Goal: Task Accomplishment & Management: Use online tool/utility

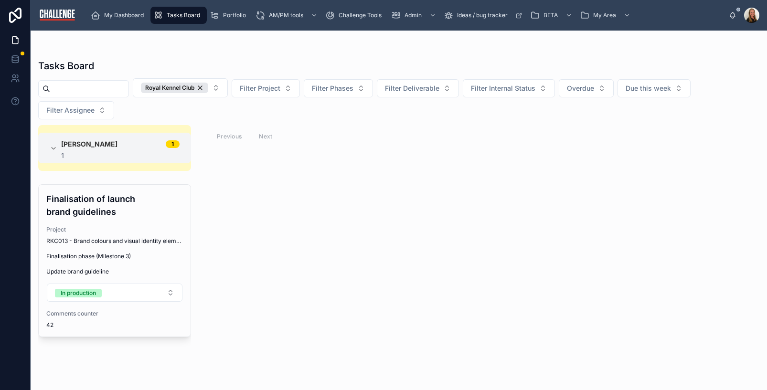
drag, startPoint x: 0, startPoint y: 0, endPoint x: 317, endPoint y: 279, distance: 422.1
click at [323, 286] on div "Elaine Starborg 1 1 Finalisation of launch brand guidelines Project RKC013 - Br…" at bounding box center [399, 252] width 737 height 254
click at [133, 16] on span "My Dashboard" at bounding box center [124, 15] width 40 height 8
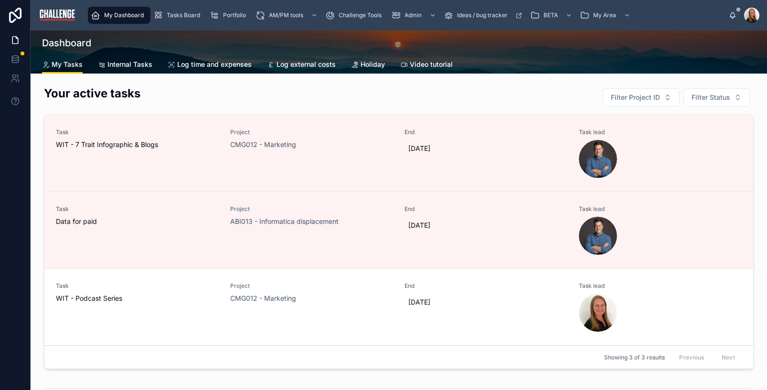
click at [176, 15] on span "Tasks Board" at bounding box center [183, 15] width 33 height 8
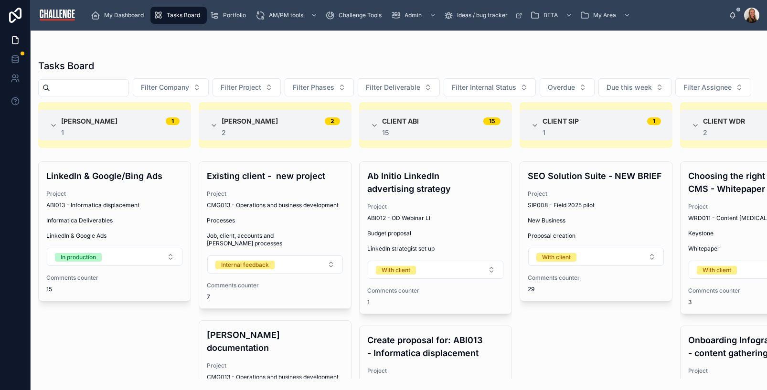
click at [136, 11] on span "My Dashboard" at bounding box center [124, 15] width 40 height 8
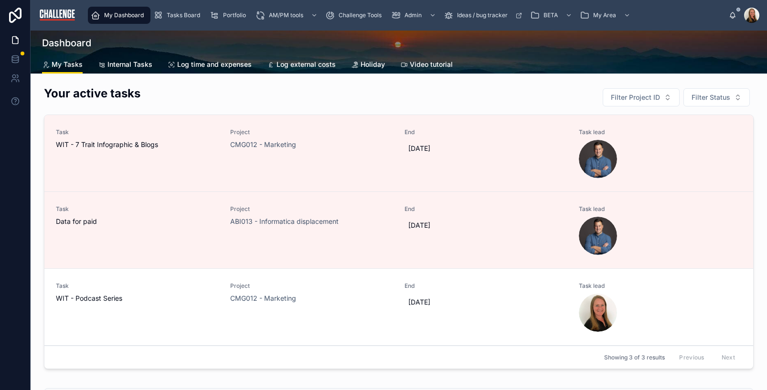
click at [197, 57] on link "Log time and expenses" at bounding box center [210, 65] width 84 height 19
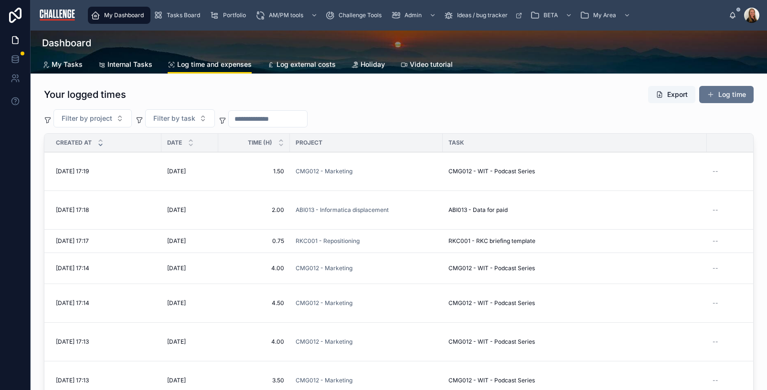
click at [728, 100] on button "Log time" at bounding box center [726, 94] width 54 height 17
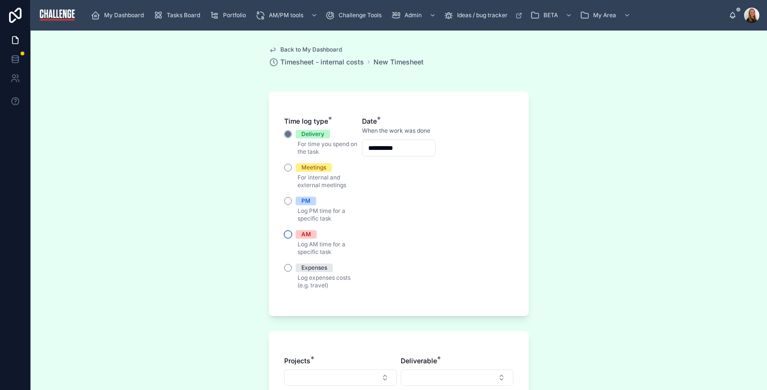
click at [284, 232] on button "AM" at bounding box center [288, 235] width 8 height 8
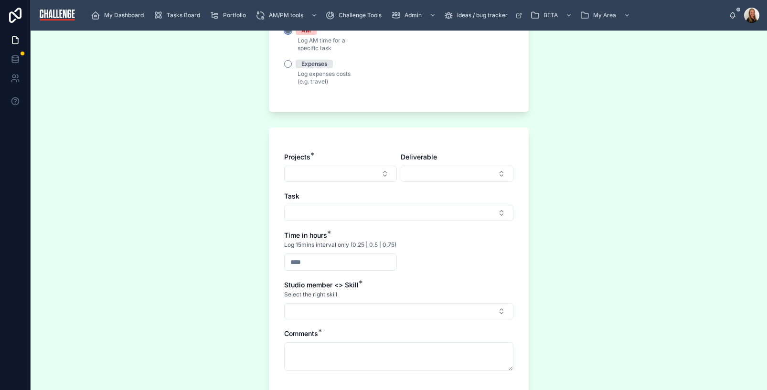
scroll to position [206, 0]
click at [334, 174] on button "Select Button" at bounding box center [340, 171] width 113 height 16
click at [291, 192] on input "****" at bounding box center [343, 190] width 114 height 17
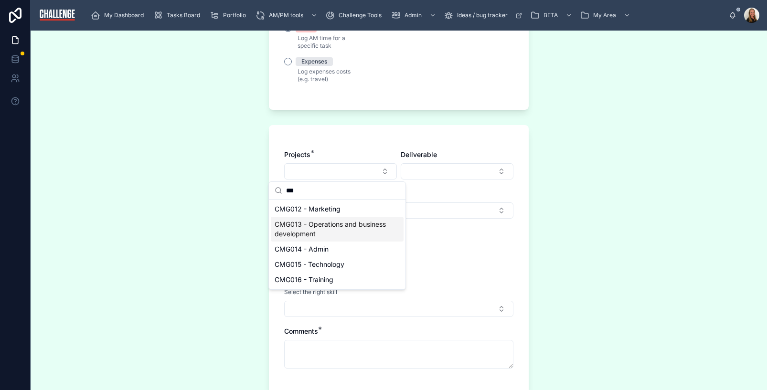
type input "***"
drag, startPoint x: 344, startPoint y: 227, endPoint x: 432, endPoint y: 218, distance: 88.4
click at [344, 227] on span "CMG013 - Operations and business development" at bounding box center [332, 229] width 114 height 19
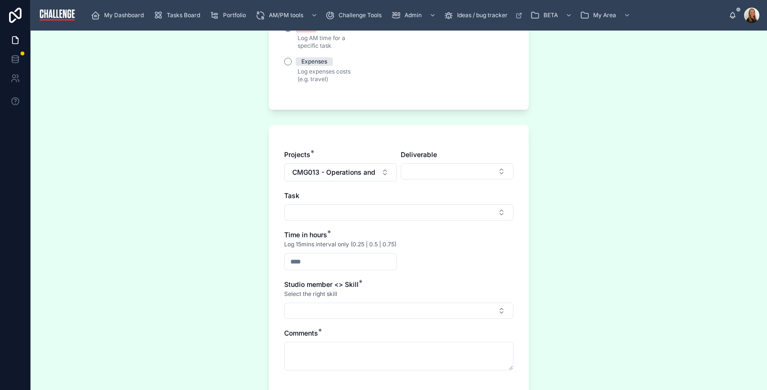
click at [497, 174] on button "Select Button" at bounding box center [457, 171] width 113 height 16
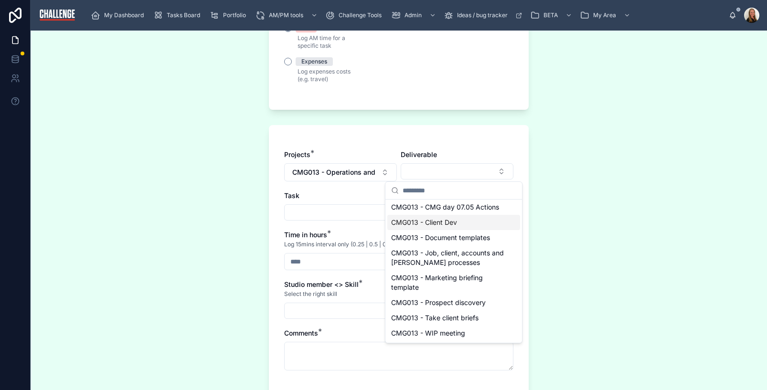
scroll to position [27, 0]
click at [475, 298] on span "CMG013 - Prospect discovery" at bounding box center [438, 303] width 95 height 10
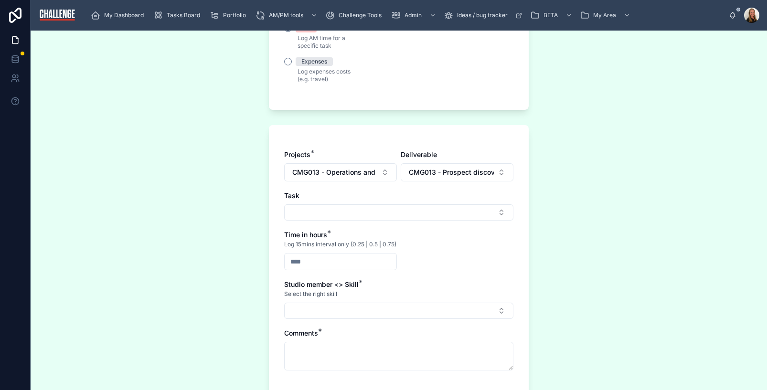
click at [309, 216] on button "Select Button" at bounding box center [398, 212] width 229 height 16
click at [396, 260] on span "CMG013 - Brand review to new Challenge" at bounding box center [390, 255] width 114 height 19
drag, startPoint x: 329, startPoint y: 273, endPoint x: 279, endPoint y: 272, distance: 50.2
click at [279, 272] on div "Projects * CMG013 - Operations and business development Deliverable CMG013 - Pr…" at bounding box center [399, 261] width 260 height 272
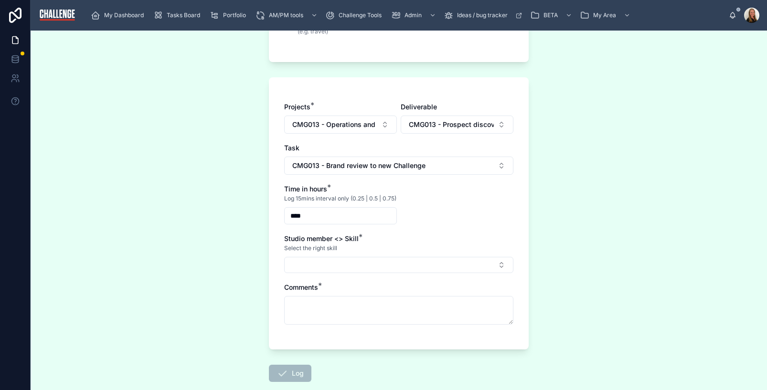
scroll to position [256, 0]
type input "****"
click at [350, 267] on button "Select Button" at bounding box center [398, 264] width 229 height 16
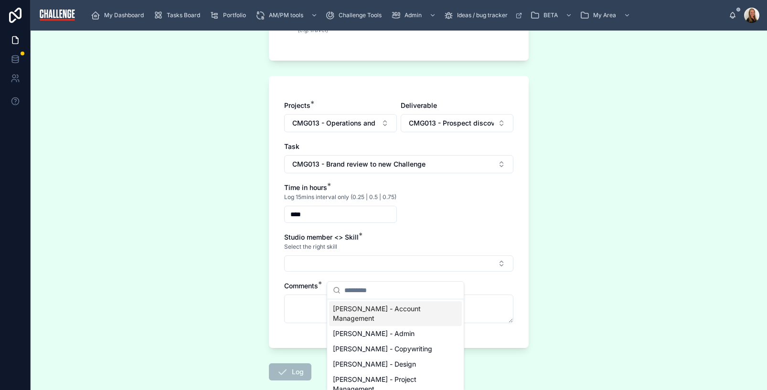
click at [374, 310] on span "Lucy Allen - Account Management" at bounding box center [390, 313] width 114 height 19
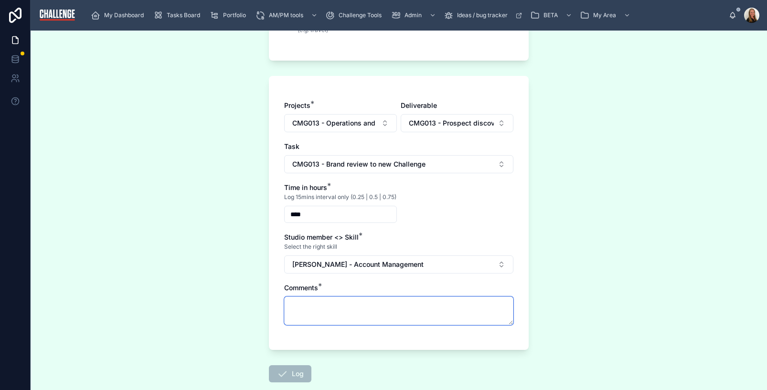
click at [308, 322] on textarea at bounding box center [398, 311] width 229 height 29
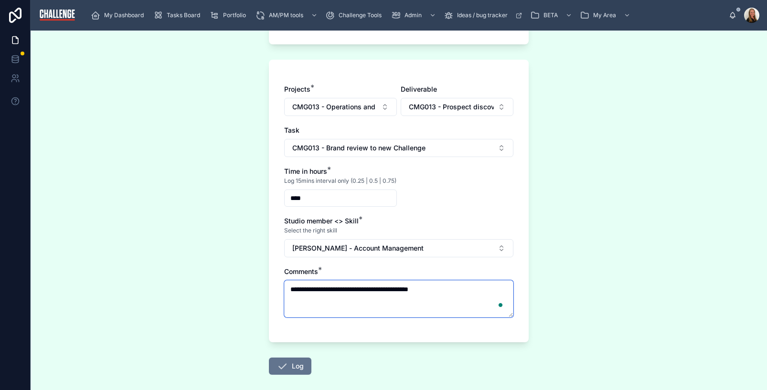
scroll to position [287, 0]
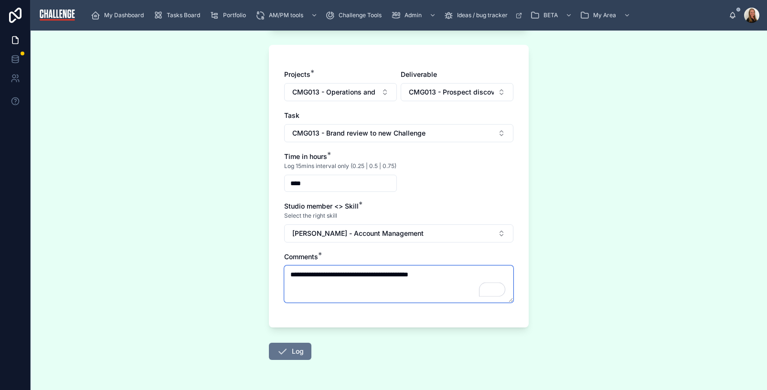
type textarea "**********"
click at [297, 351] on button "Log" at bounding box center [290, 351] width 43 height 17
